Goal: Task Accomplishment & Management: Manage account settings

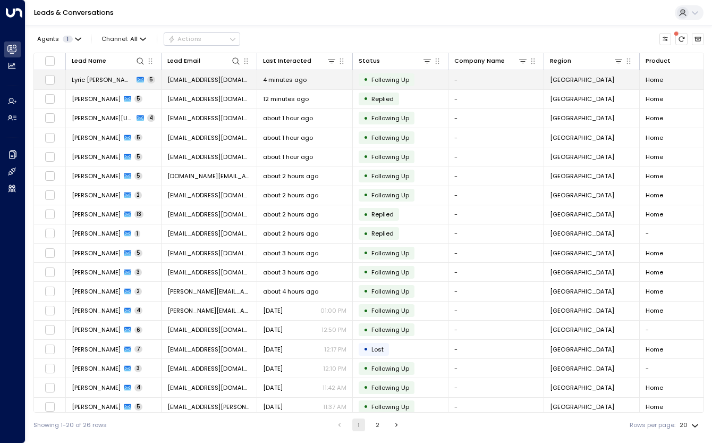
click at [95, 80] on span "Lyric [PERSON_NAME]" at bounding box center [103, 79] width 62 height 9
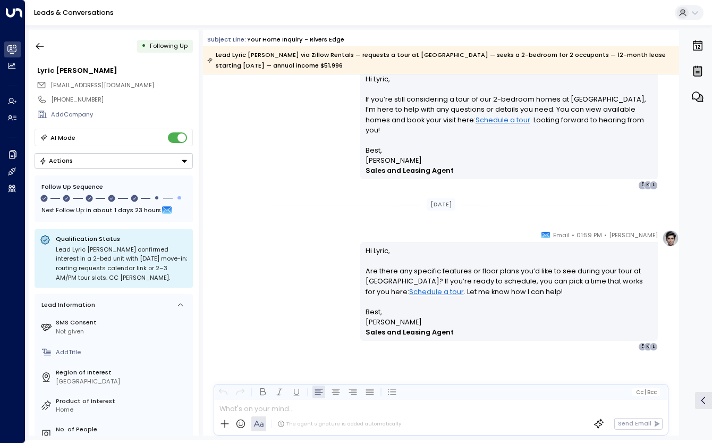
scroll to position [1332, 0]
click at [39, 46] on icon "button" at bounding box center [40, 46] width 11 height 11
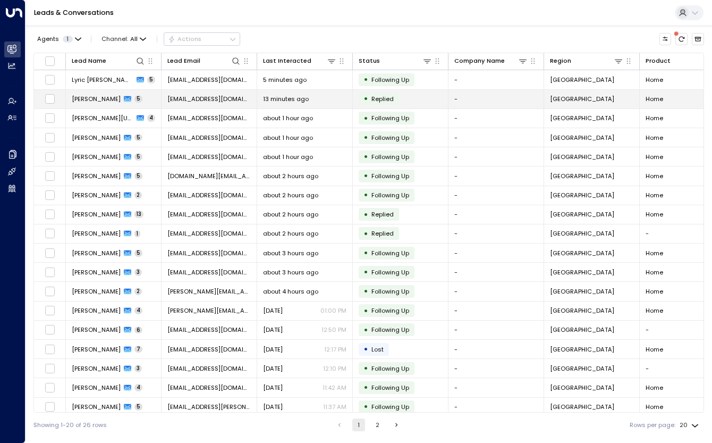
click at [94, 100] on span "[PERSON_NAME]" at bounding box center [96, 99] width 49 height 9
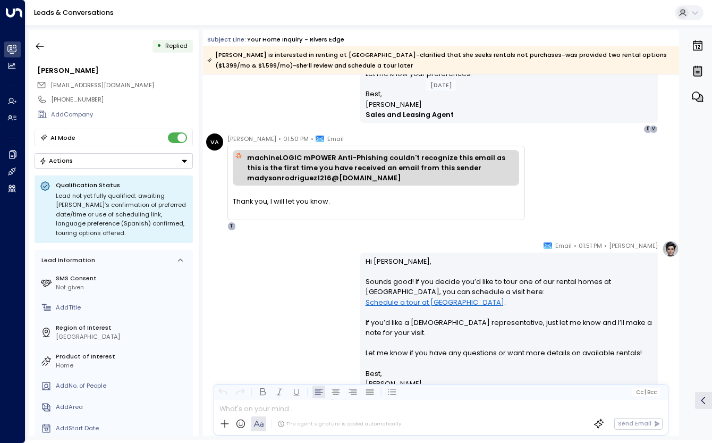
scroll to position [1228, 0]
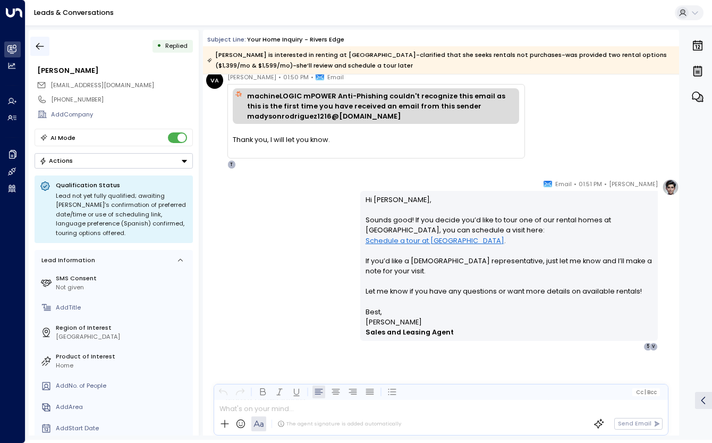
click at [36, 48] on icon "button" at bounding box center [40, 46] width 11 height 11
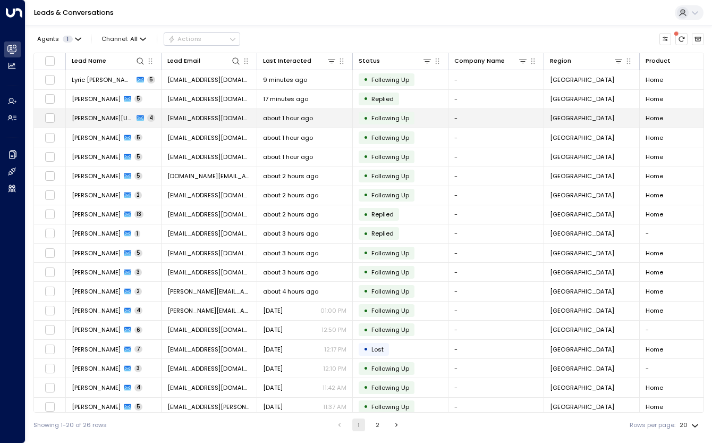
click at [115, 119] on span "[PERSON_NAME][US_STATE]" at bounding box center [103, 118] width 62 height 9
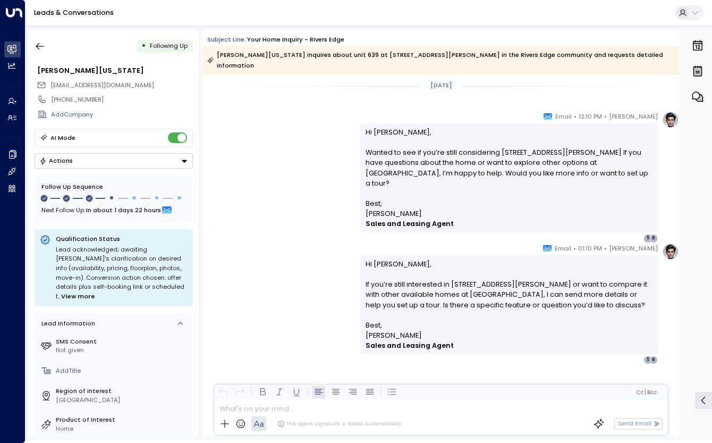
scroll to position [1128, 0]
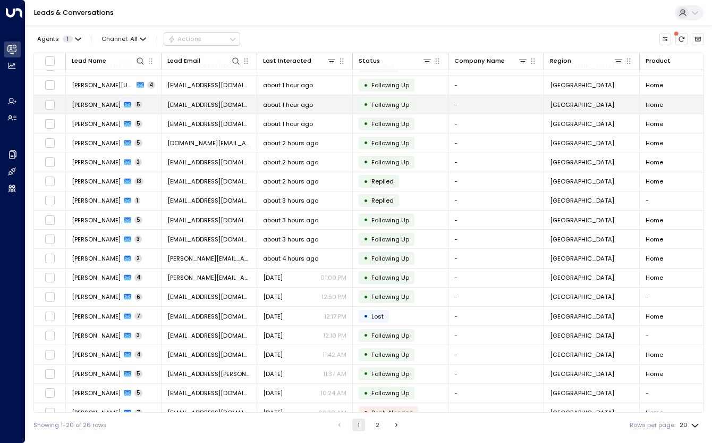
scroll to position [33, 0]
click at [95, 104] on span "[PERSON_NAME]" at bounding box center [96, 104] width 49 height 9
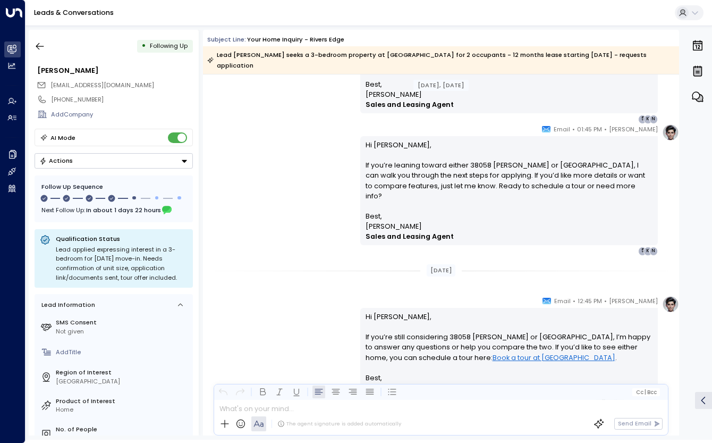
scroll to position [1552, 0]
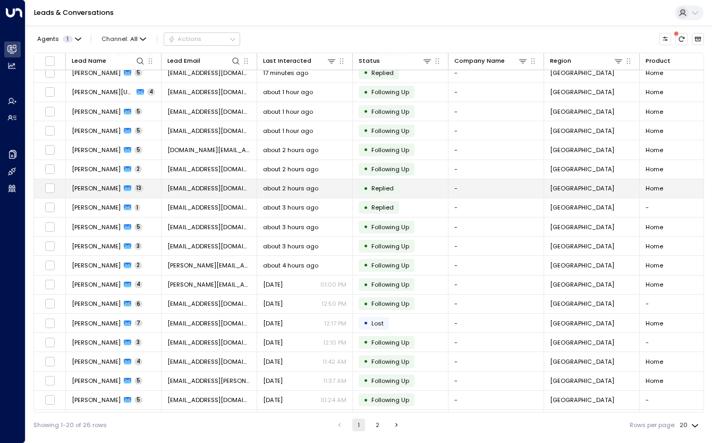
scroll to position [27, 0]
click at [105, 186] on span "[PERSON_NAME]" at bounding box center [96, 187] width 49 height 9
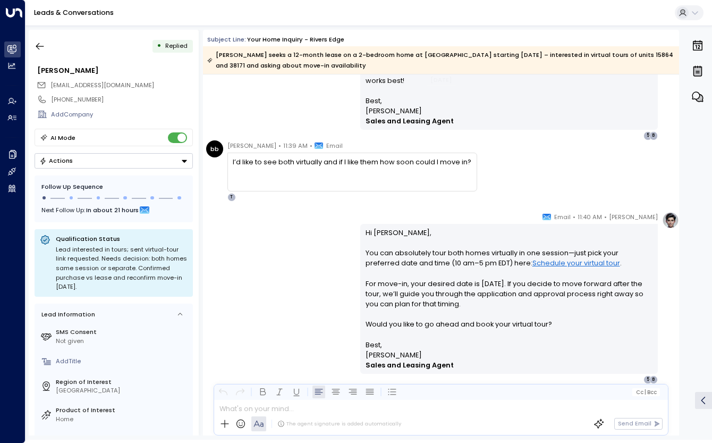
scroll to position [3203, 0]
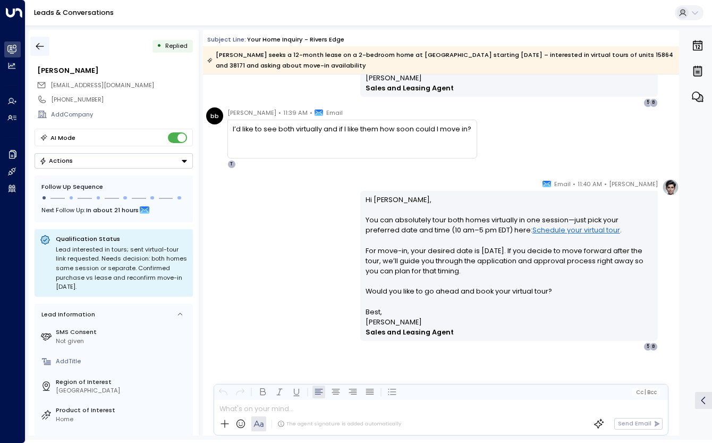
click at [38, 44] on icon "button" at bounding box center [40, 46] width 8 height 7
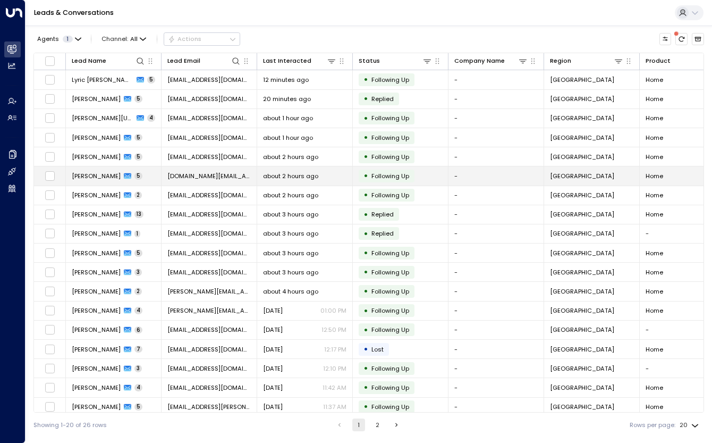
click at [106, 176] on span "[PERSON_NAME]" at bounding box center [96, 176] width 49 height 9
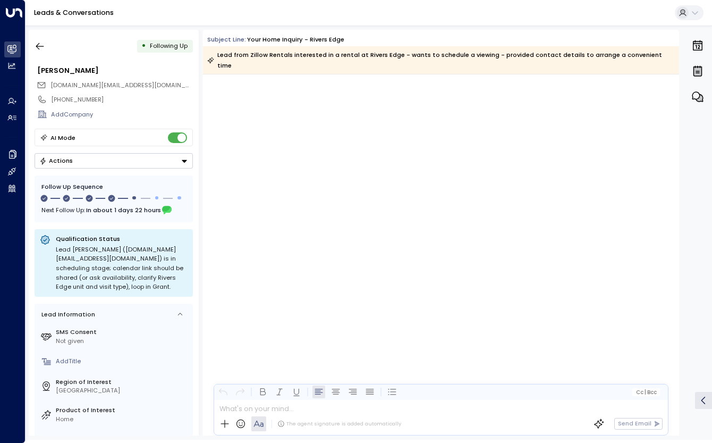
scroll to position [446, 0]
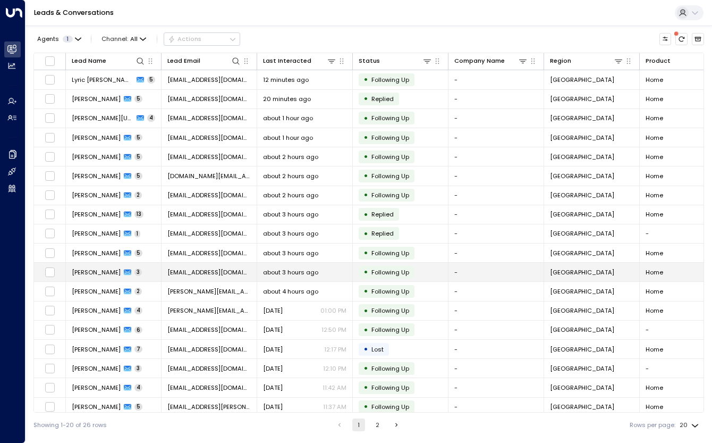
click at [106, 272] on span "[PERSON_NAME]" at bounding box center [96, 272] width 49 height 9
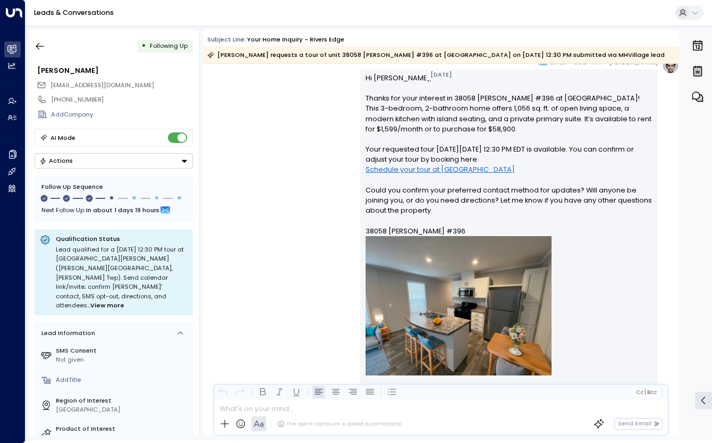
scroll to position [580, 0]
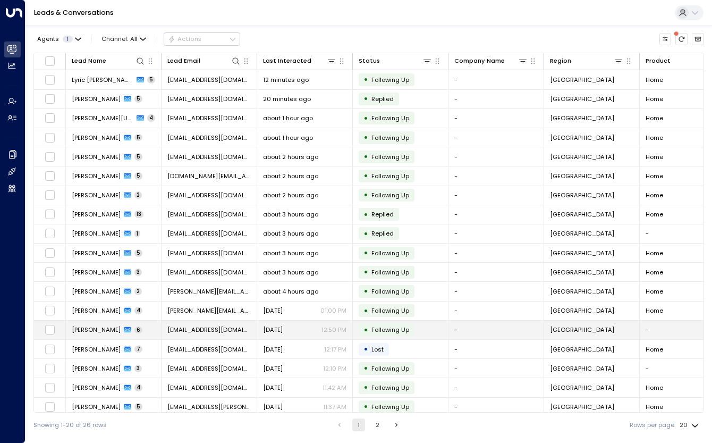
scroll to position [41, 0]
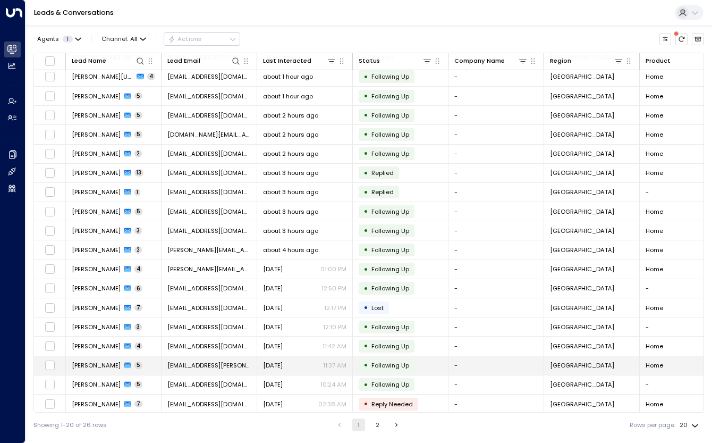
click at [96, 361] on span "[PERSON_NAME]" at bounding box center [96, 365] width 49 height 9
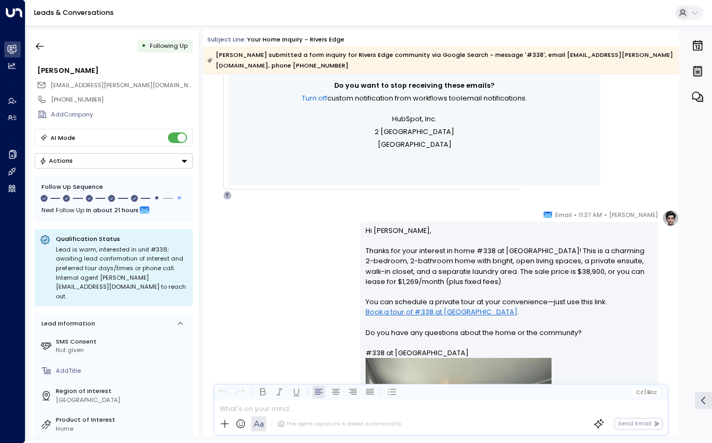
scroll to position [434, 0]
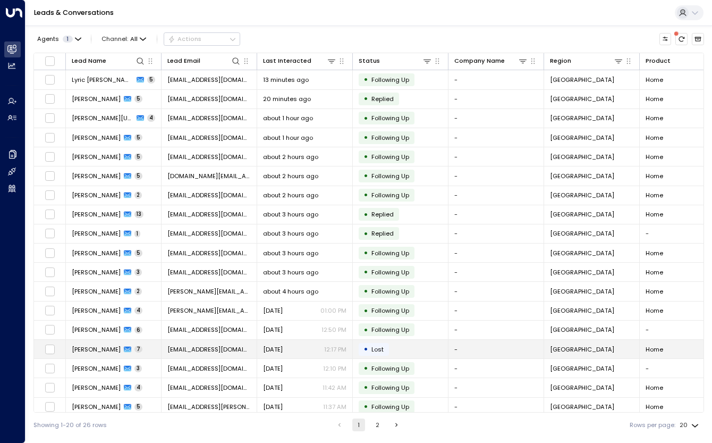
click at [98, 345] on span "[PERSON_NAME]" at bounding box center [96, 349] width 49 height 9
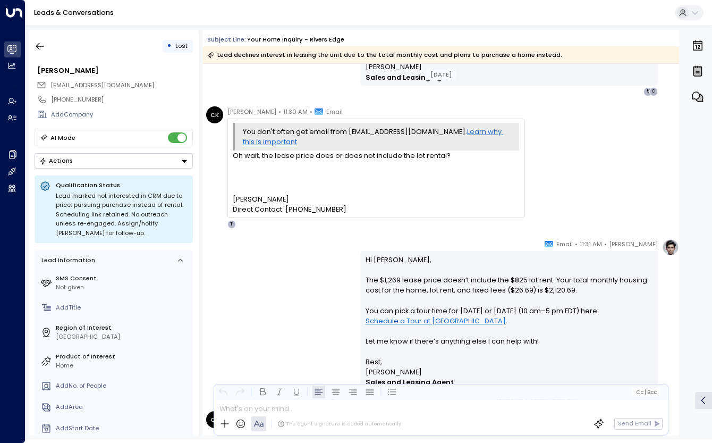
scroll to position [1194, 0]
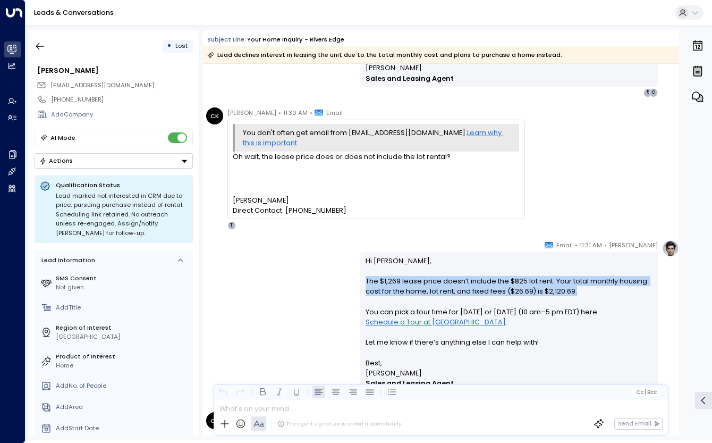
drag, startPoint x: 575, startPoint y: 291, endPoint x: 360, endPoint y: 276, distance: 215.8
click at [360, 276] on div "Hi [PERSON_NAME], The $1,269 lease price doesn’t include the $825 lot rent. You…" at bounding box center [509, 321] width 298 height 139
copy p "The $1,269 lease price doesn’t include the $825 lot rent. Your total monthly ho…"
click at [271, 373] on div "[PERSON_NAME] • 11:31 AM • Email Hi [PERSON_NAME], The $1,269 lease price doesn…" at bounding box center [441, 321] width 476 height 162
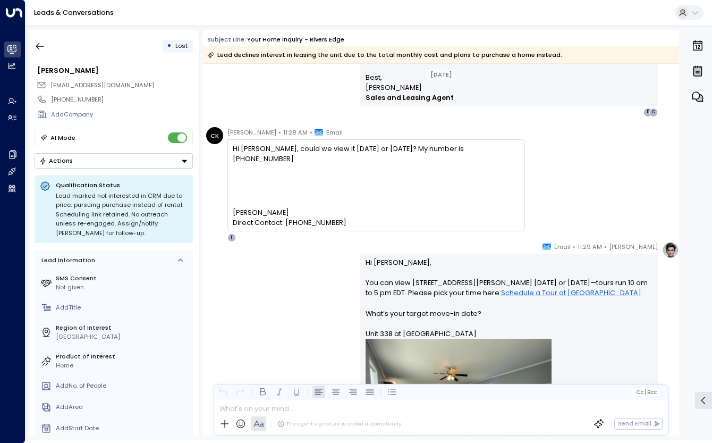
scroll to position [889, 0]
drag, startPoint x: 409, startPoint y: 278, endPoint x: 477, endPoint y: 284, distance: 68.9
click at [477, 284] on p "Hi [PERSON_NAME], You can view [STREET_ADDRESS][PERSON_NAME] [DATE] or [DATE]—t…" at bounding box center [510, 376] width 288 height 241
copy p "15864 [PERSON_NAME] Dr"
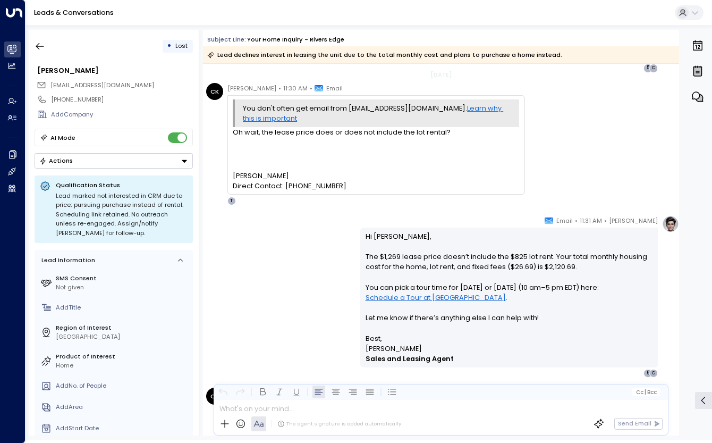
scroll to position [1360, 0]
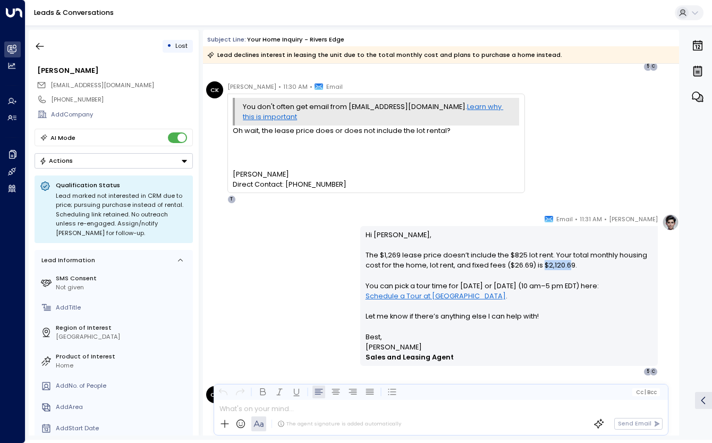
drag, startPoint x: 568, startPoint y: 265, endPoint x: 541, endPoint y: 268, distance: 26.7
click at [541, 268] on p "Hi [PERSON_NAME], The $1,269 lease price doesn’t include the $825 lot rent. You…" at bounding box center [510, 281] width 288 height 102
drag, startPoint x: 576, startPoint y: 264, endPoint x: 541, endPoint y: 264, distance: 35.1
click at [541, 264] on p "Hi [PERSON_NAME], The $1,269 lease price doesn’t include the $825 lot rent. You…" at bounding box center [510, 281] width 288 height 102
copy p "$2,120.69."
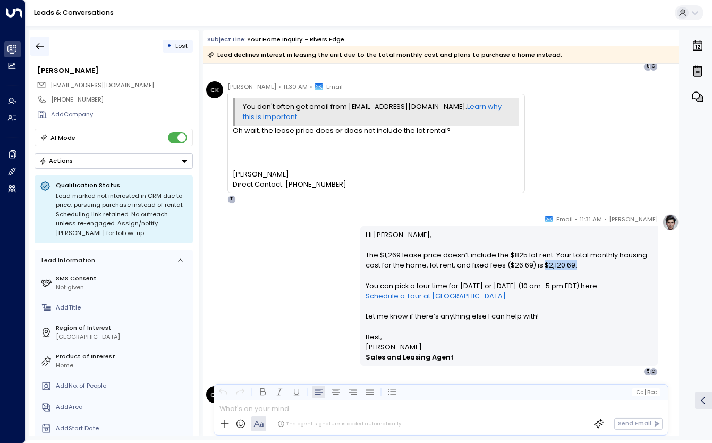
click at [37, 47] on icon "button" at bounding box center [40, 46] width 8 height 7
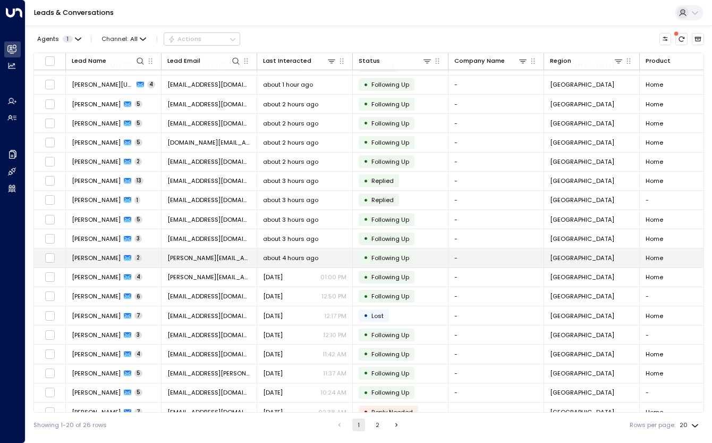
scroll to position [41, 0]
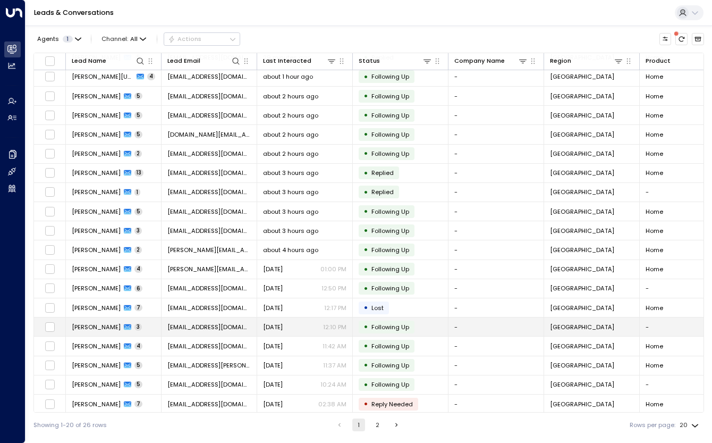
click at [104, 326] on span "[PERSON_NAME]" at bounding box center [96, 327] width 49 height 9
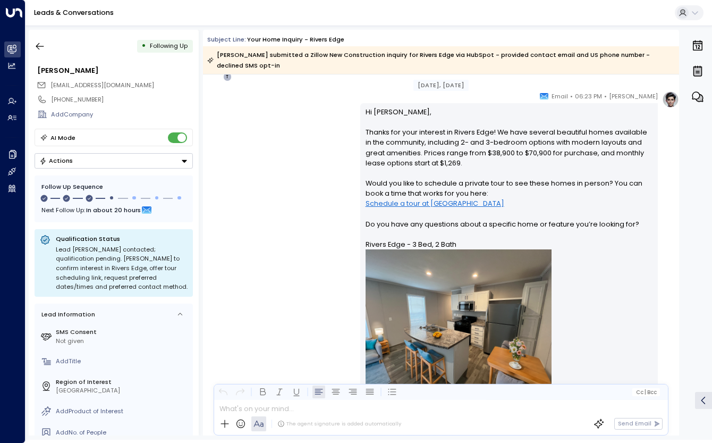
scroll to position [561, 0]
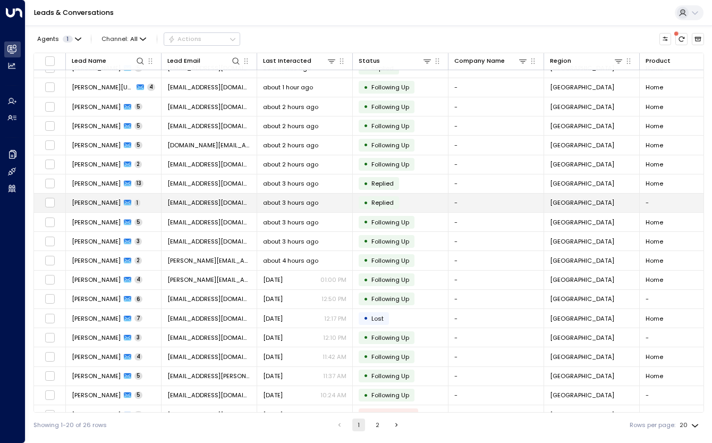
scroll to position [30, 0]
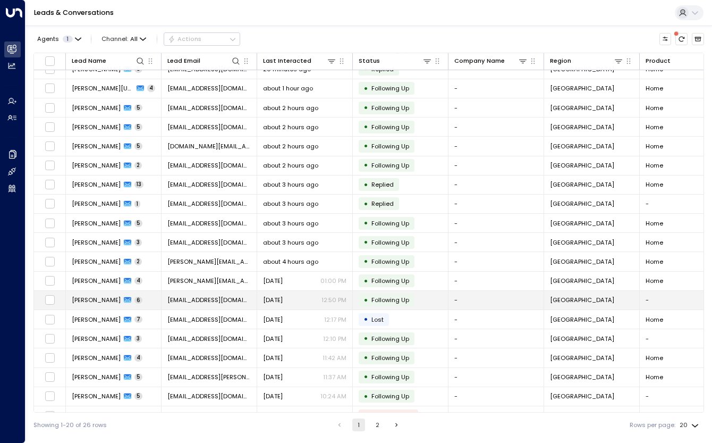
click at [96, 296] on span "[PERSON_NAME]" at bounding box center [96, 300] width 49 height 9
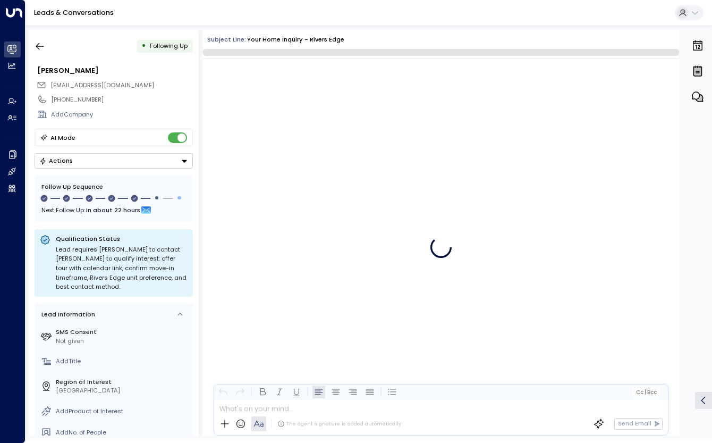
scroll to position [1978, 0]
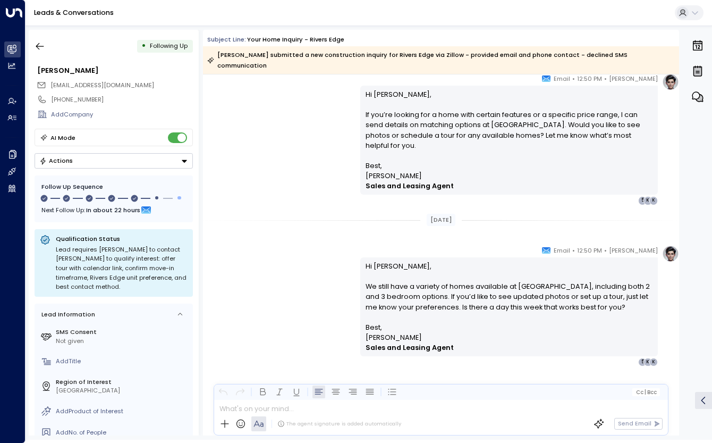
click at [389, 261] on p "Hi [PERSON_NAME], We still have a variety of homes available at [GEOGRAPHIC_DAT…" at bounding box center [510, 291] width 288 height 61
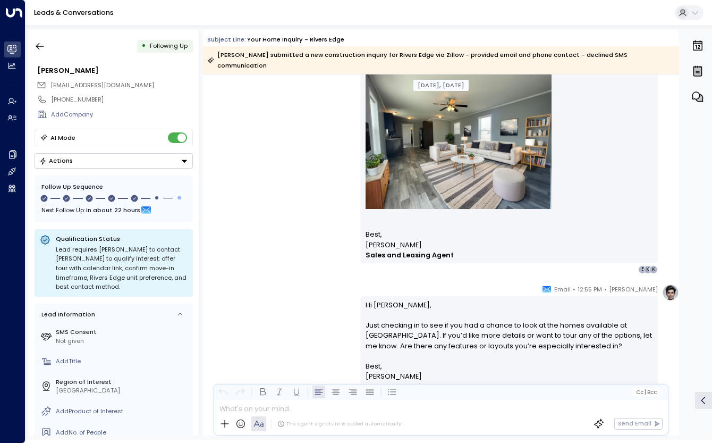
scroll to position [742, 0]
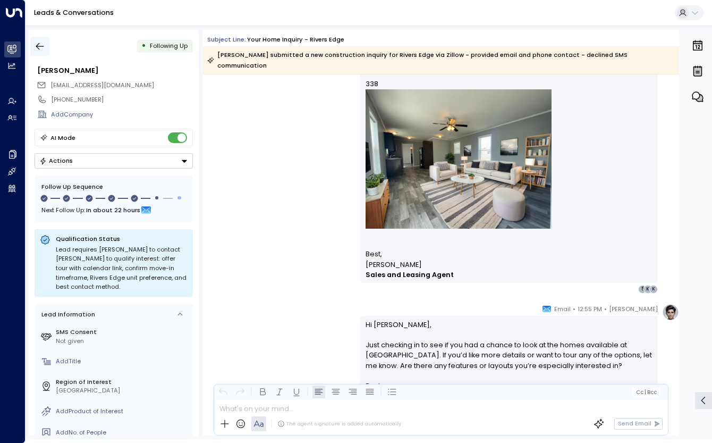
click at [40, 41] on icon "button" at bounding box center [40, 46] width 11 height 11
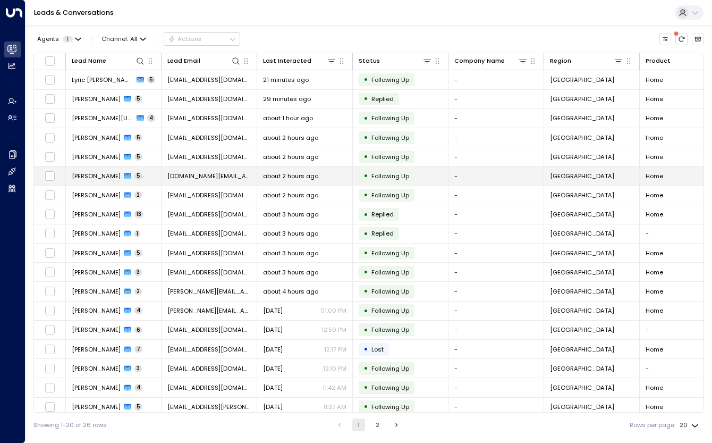
scroll to position [41, 0]
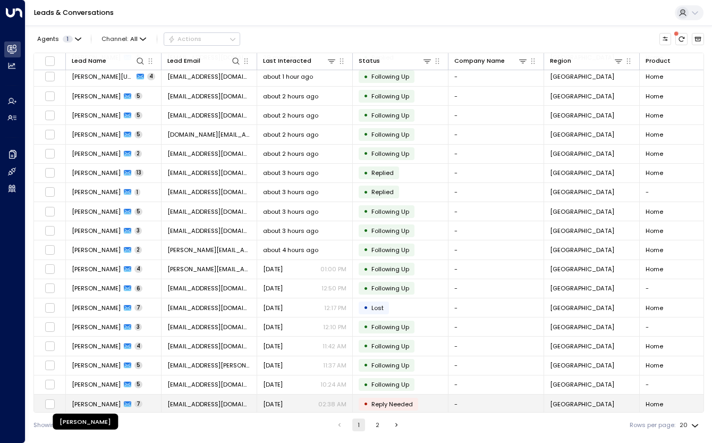
click at [121, 400] on span "[PERSON_NAME]" at bounding box center [96, 404] width 49 height 9
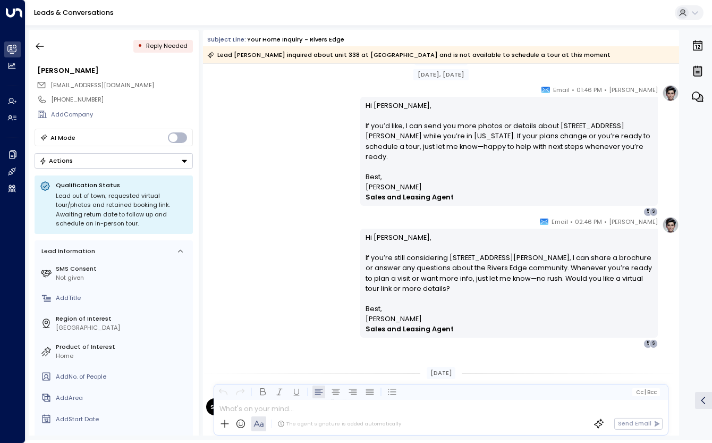
scroll to position [1613, 0]
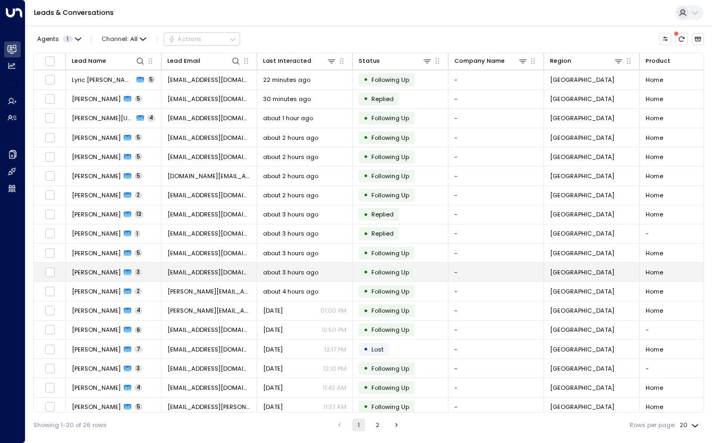
scroll to position [41, 0]
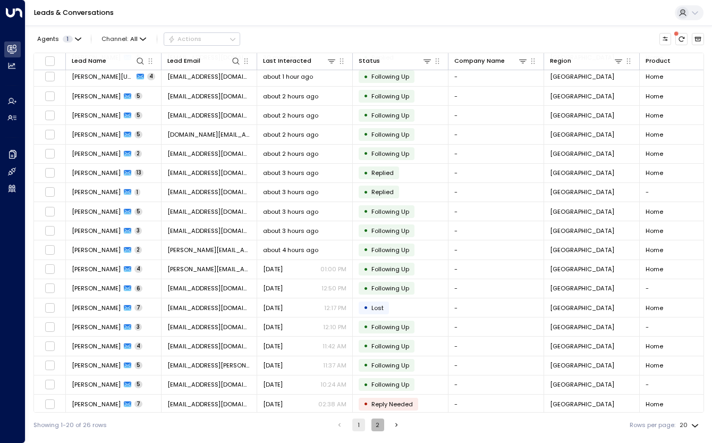
click at [374, 422] on button "2" at bounding box center [378, 424] width 13 height 13
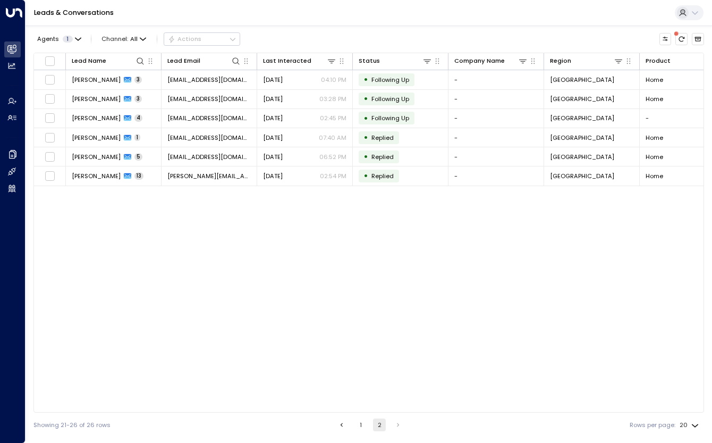
click at [357, 417] on div "Showing 21-26 of 26 rows 1 2 Rows per page: 20 **" at bounding box center [368, 424] width 671 height 24
click at [358, 425] on button "1" at bounding box center [361, 424] width 13 height 13
